Goal: Communication & Community: Answer question/provide support

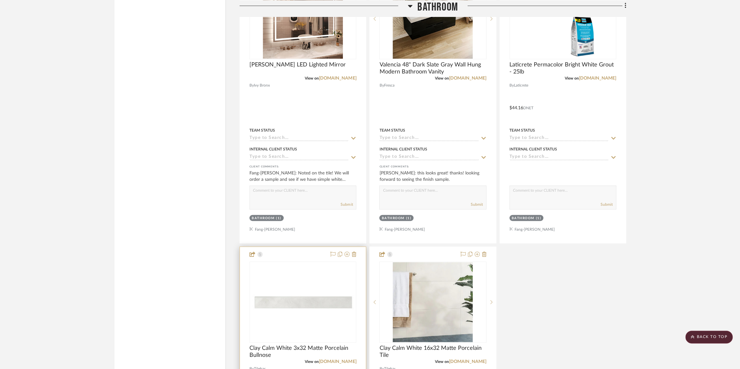
scroll to position [1336, 0]
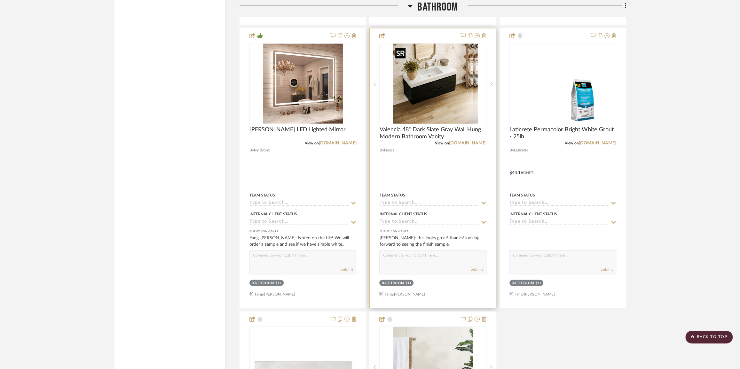
click at [454, 89] on img "0" at bounding box center [438, 84] width 80 height 80
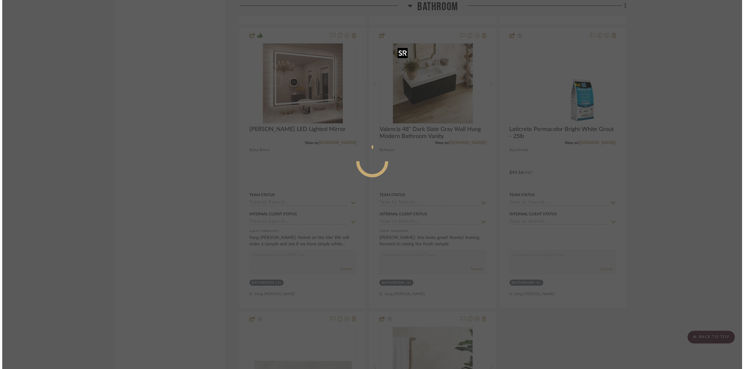
scroll to position [0, 0]
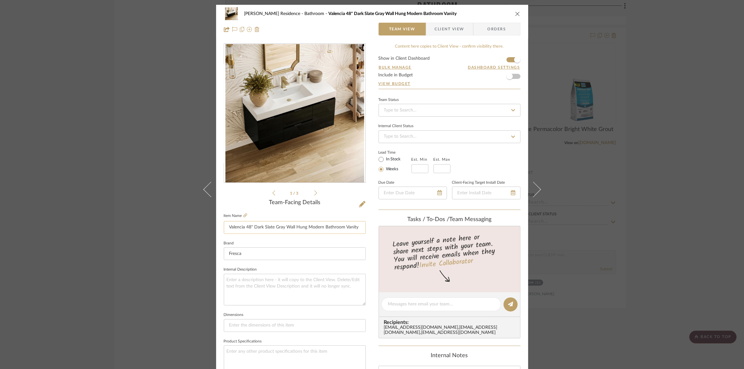
click at [268, 228] on input "Valencia 48" Dark Slate Gray Wall Hung Modern Bathroom Vanity" at bounding box center [295, 227] width 142 height 13
click at [147, 120] on div "[PERSON_NAME] Residence Bathroom [GEOGRAPHIC_DATA] 48" Dark Slate Gray Wall Hun…" at bounding box center [372, 184] width 744 height 369
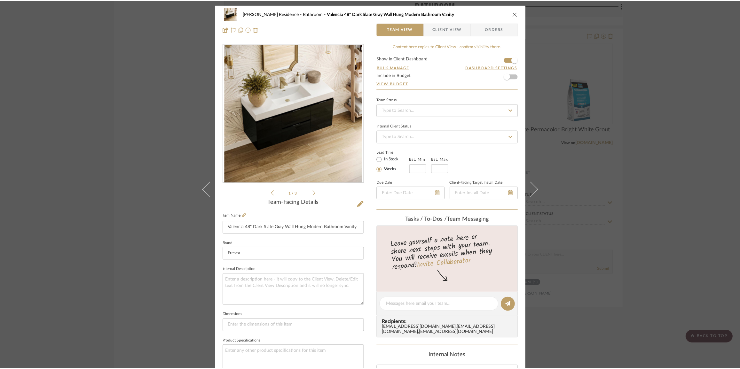
scroll to position [1336, 0]
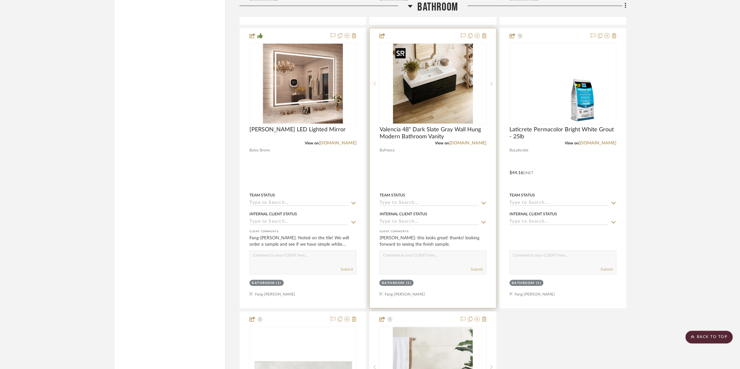
click at [435, 101] on img "0" at bounding box center [432, 84] width 80 height 80
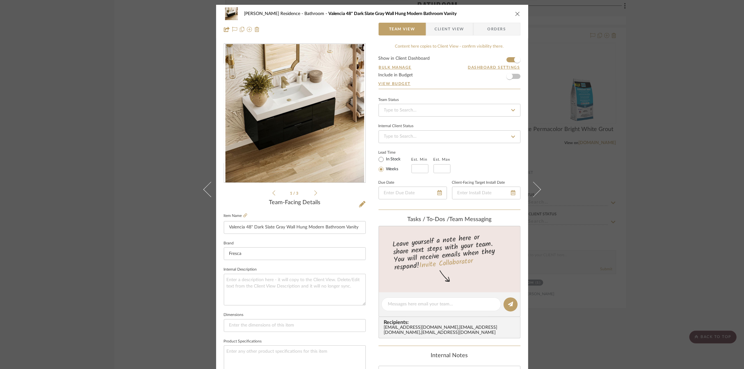
click at [449, 31] on span "Client View" at bounding box center [449, 29] width 29 height 13
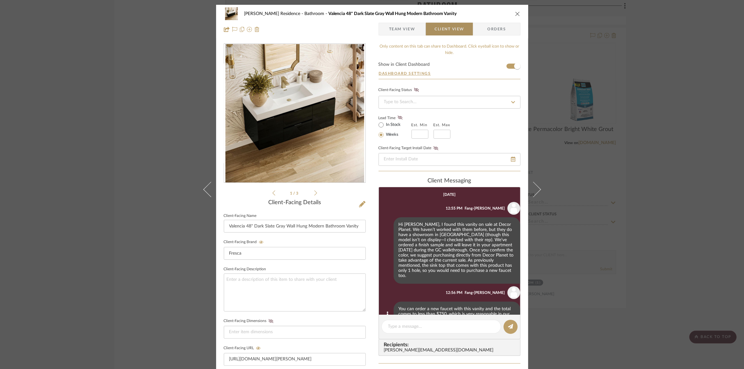
scroll to position [54, 0]
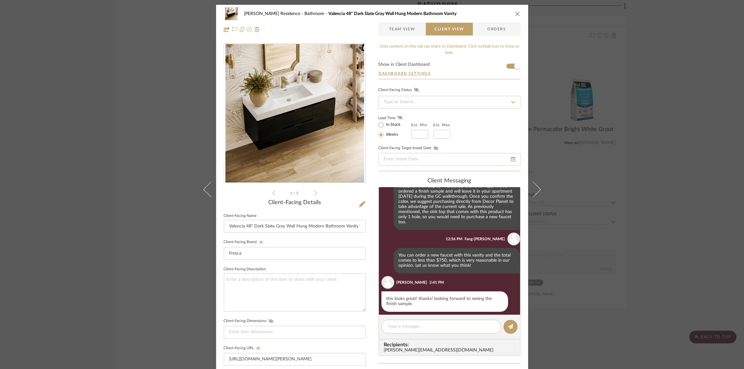
click at [418, 325] on textarea at bounding box center [441, 326] width 106 height 7
type textarea "H"
type textarea "Hi [PERSON_NAME], I've received confirmation from the our sales rep that the pu…"
click at [466, 336] on textarea "Hi [PERSON_NAME], I've received confirmation from the our sales rep that the pu…" at bounding box center [441, 329] width 106 height 13
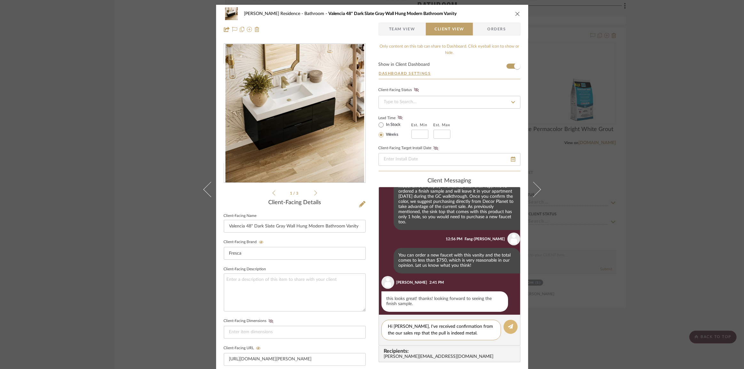
click at [506, 331] on button at bounding box center [510, 327] width 14 height 14
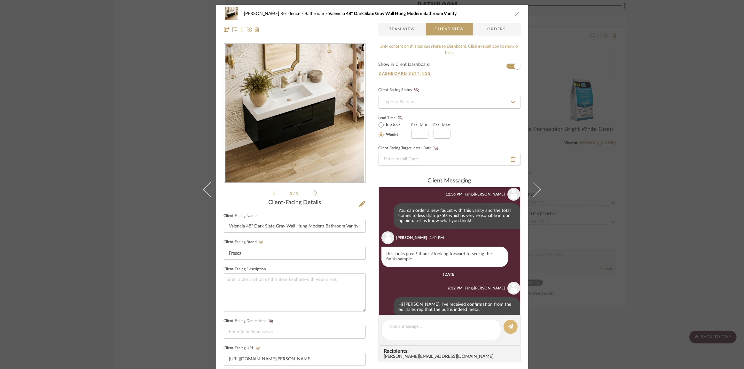
scroll to position [105, 0]
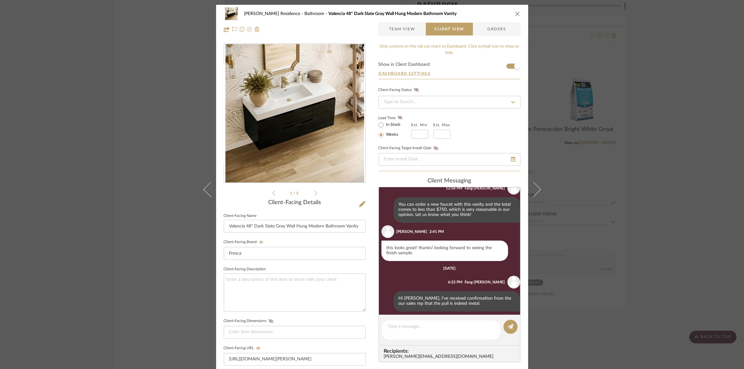
click at [80, 215] on div "[PERSON_NAME] Residence Bathroom [GEOGRAPHIC_DATA] 48" Dark Slate Gray Wall Hun…" at bounding box center [372, 184] width 744 height 369
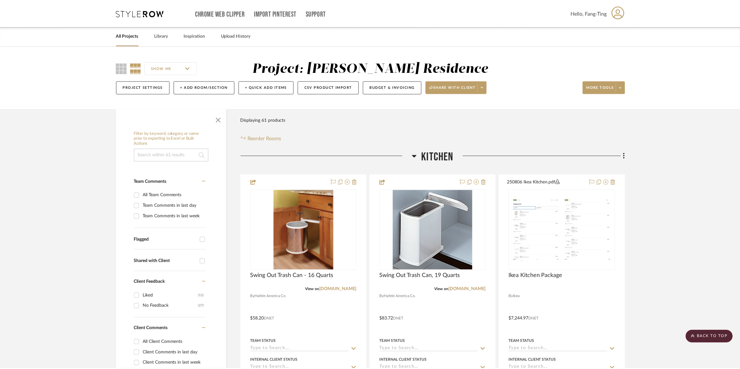
scroll to position [1336, 0]
